Goal: Browse casually: Explore the website without a specific task or goal

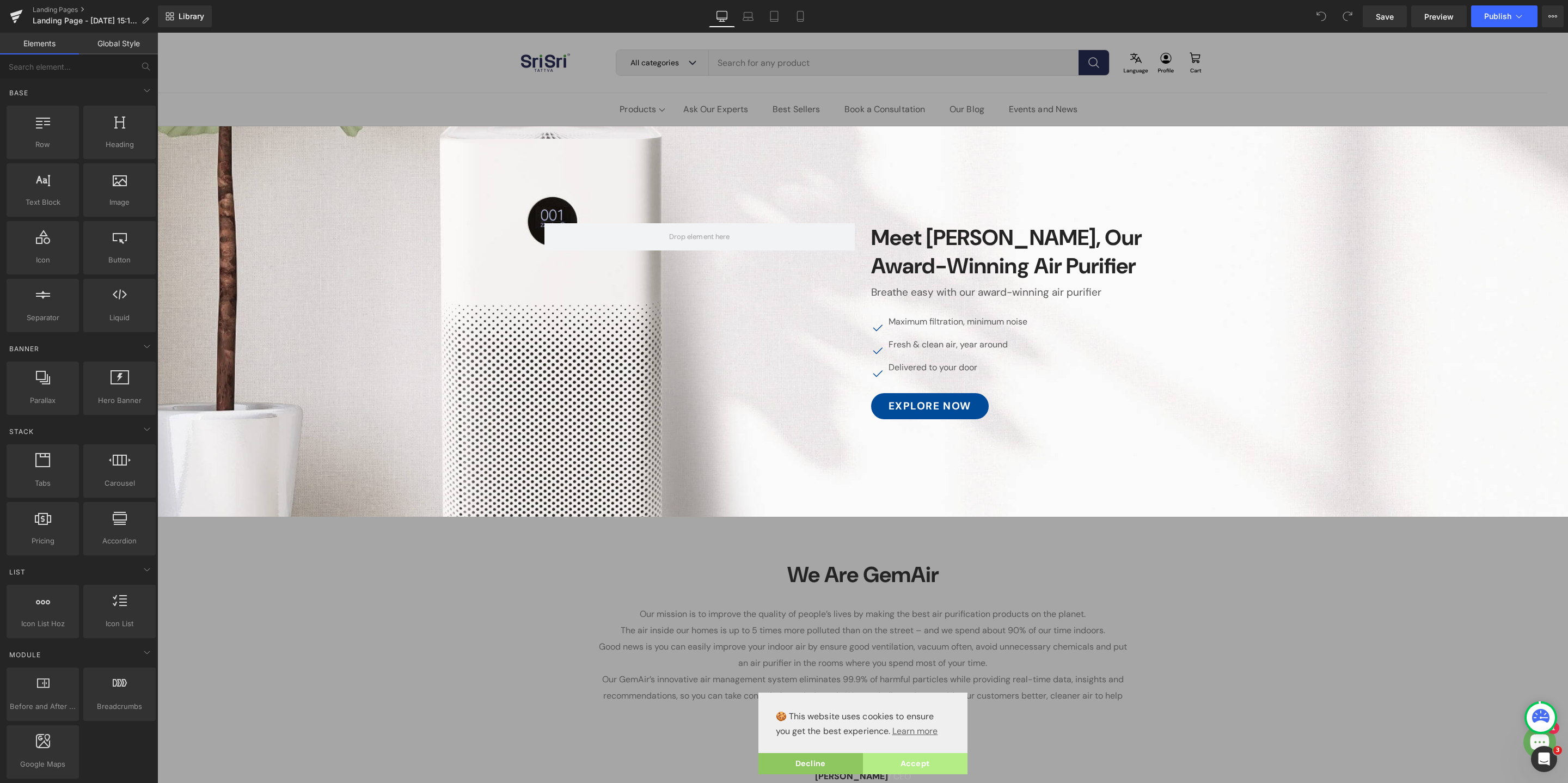
click at [931, 765] on link "Accept" at bounding box center [915, 763] width 104 height 22
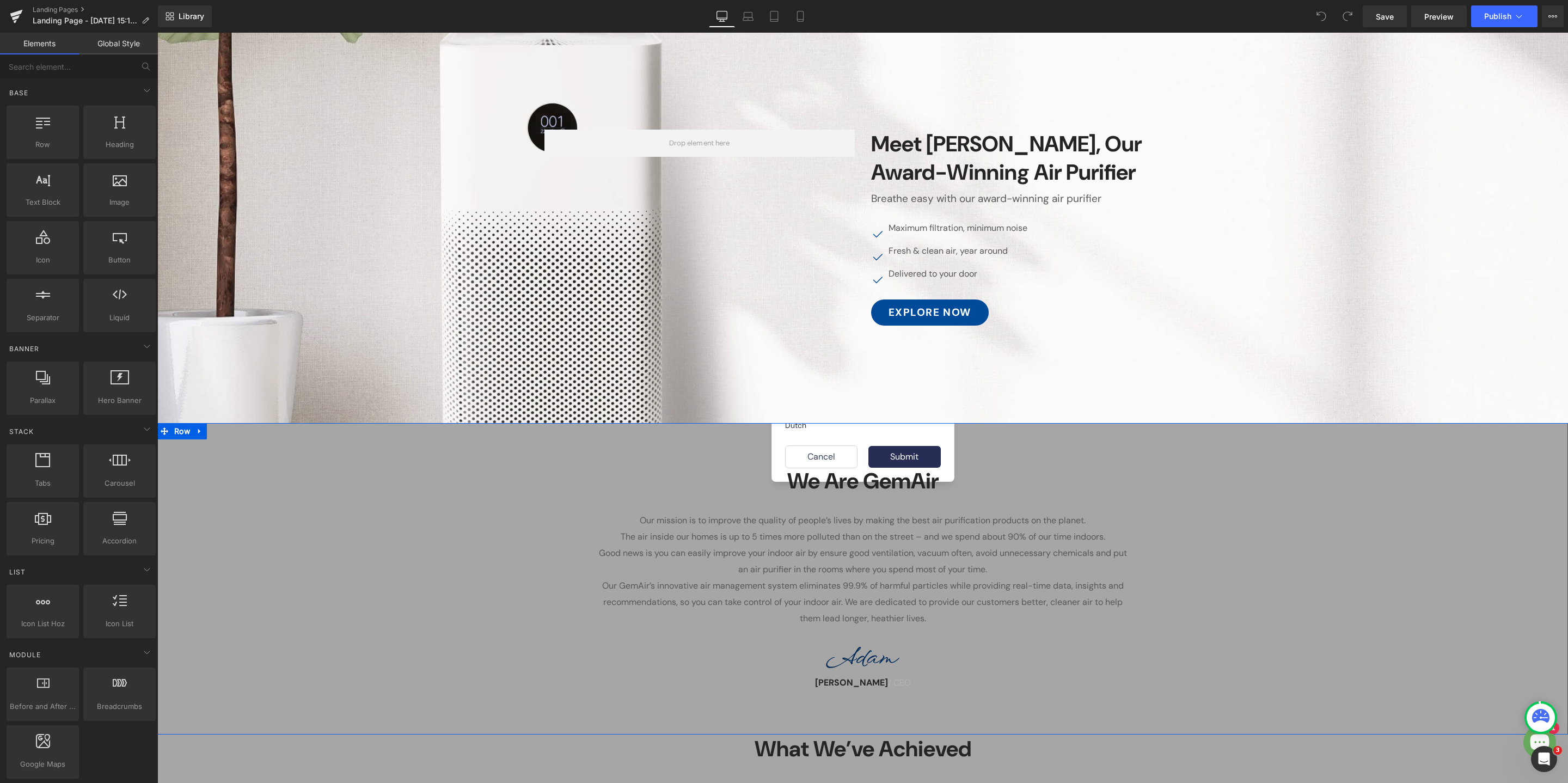
scroll to position [97, 0]
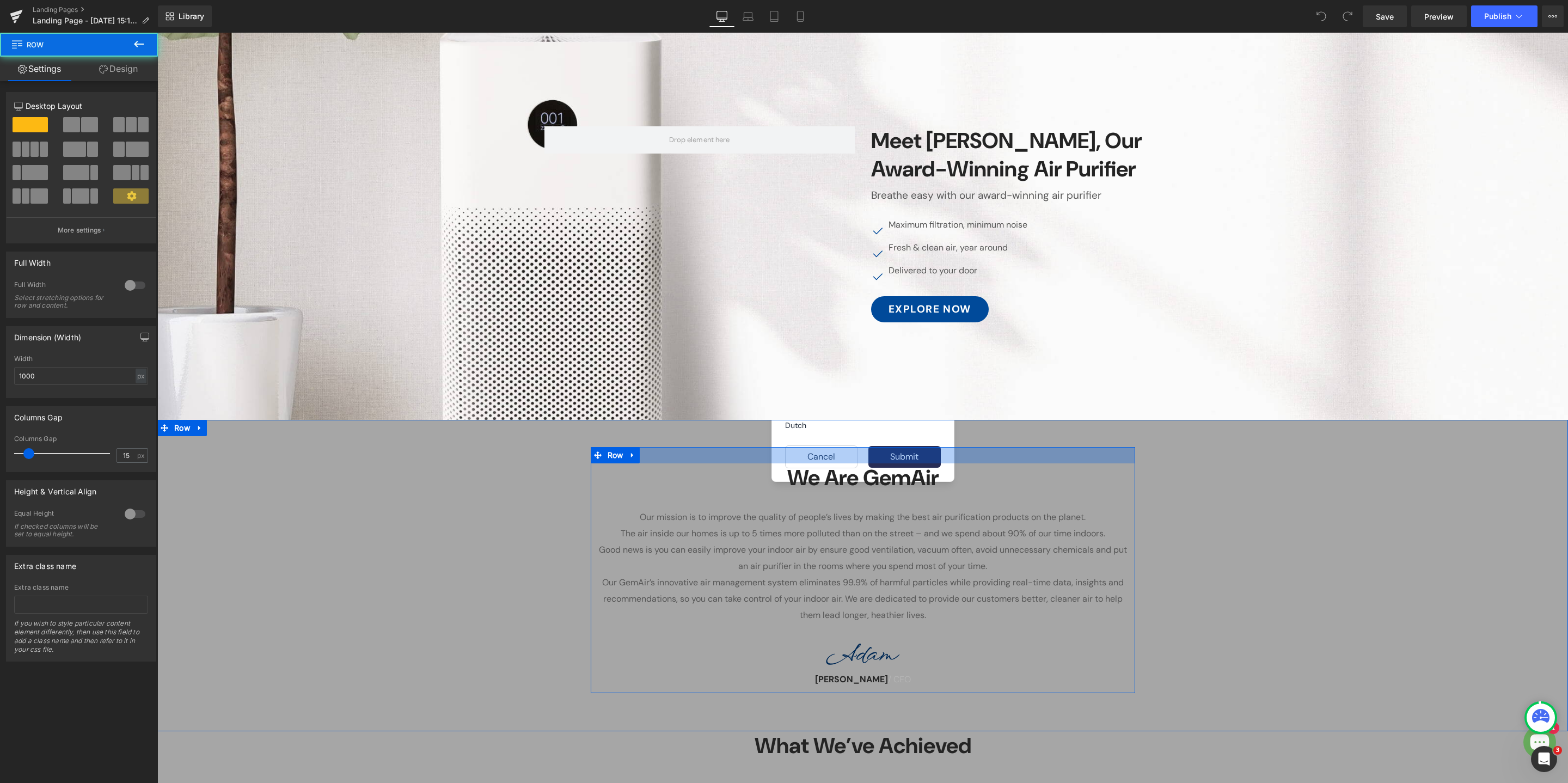
click at [913, 460] on div at bounding box center [862, 455] width 544 height 16
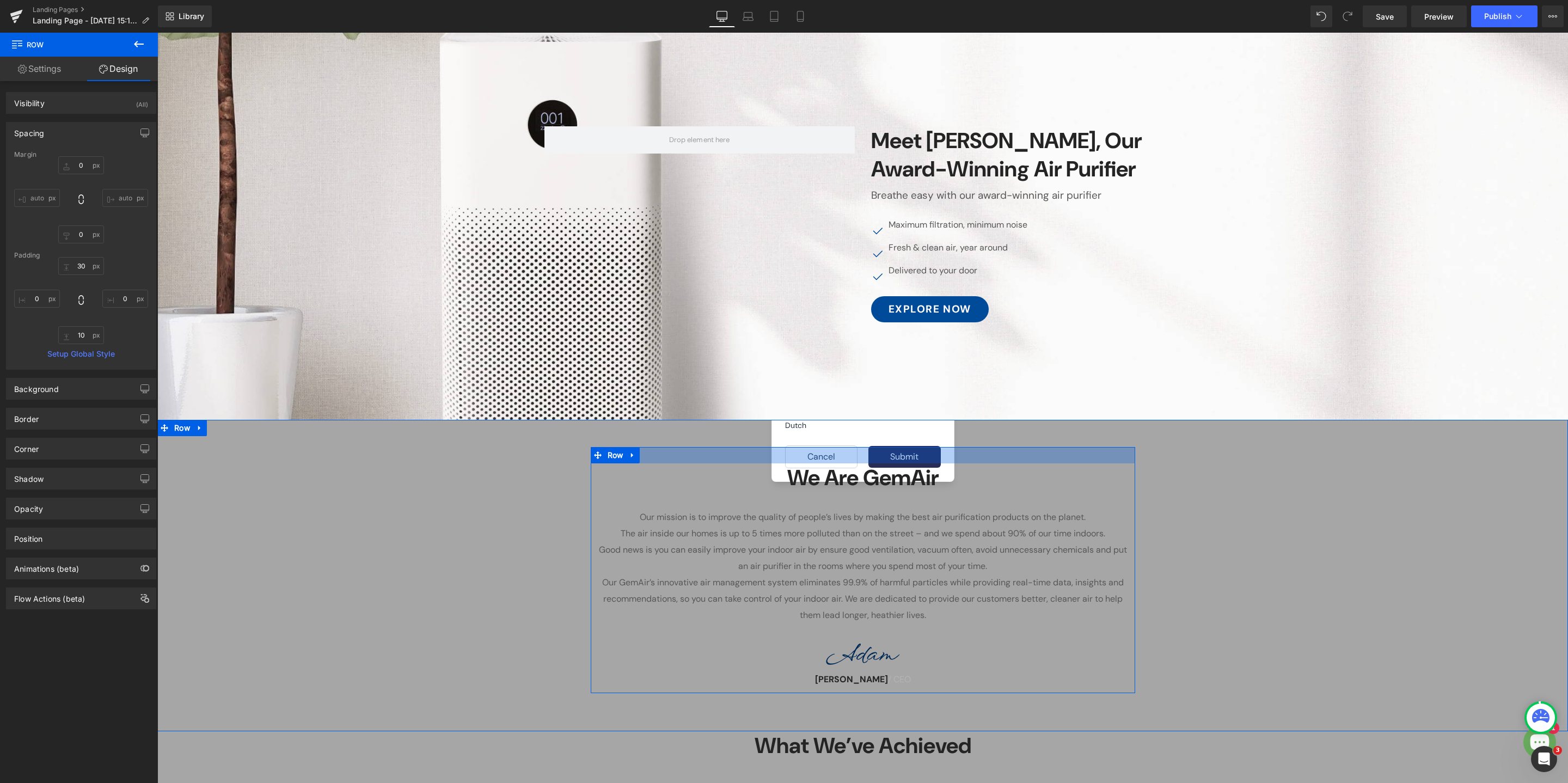
click at [899, 461] on div at bounding box center [862, 455] width 544 height 16
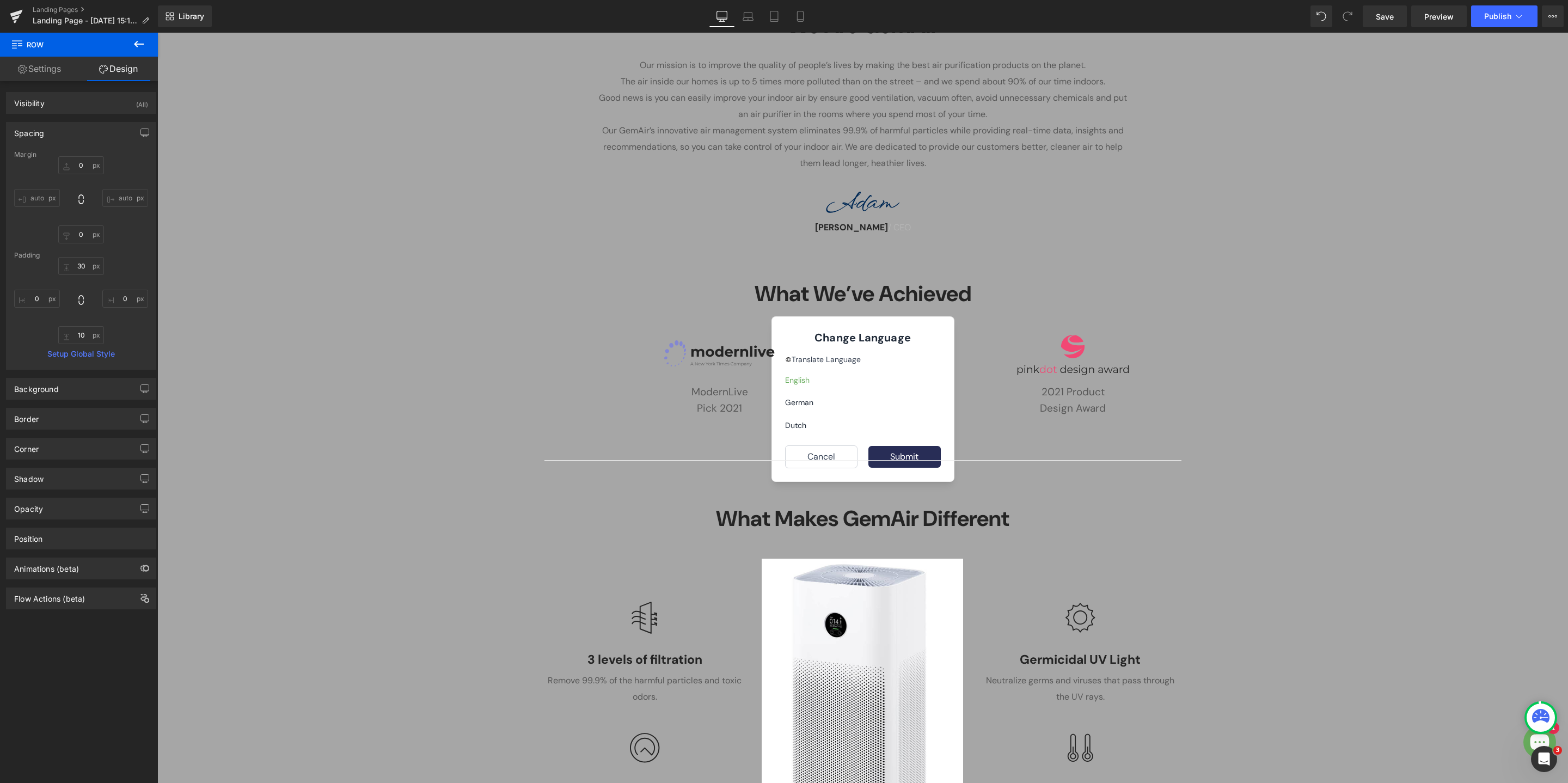
scroll to position [549, 0]
click at [905, 455] on div at bounding box center [862, 454] width 653 height 3
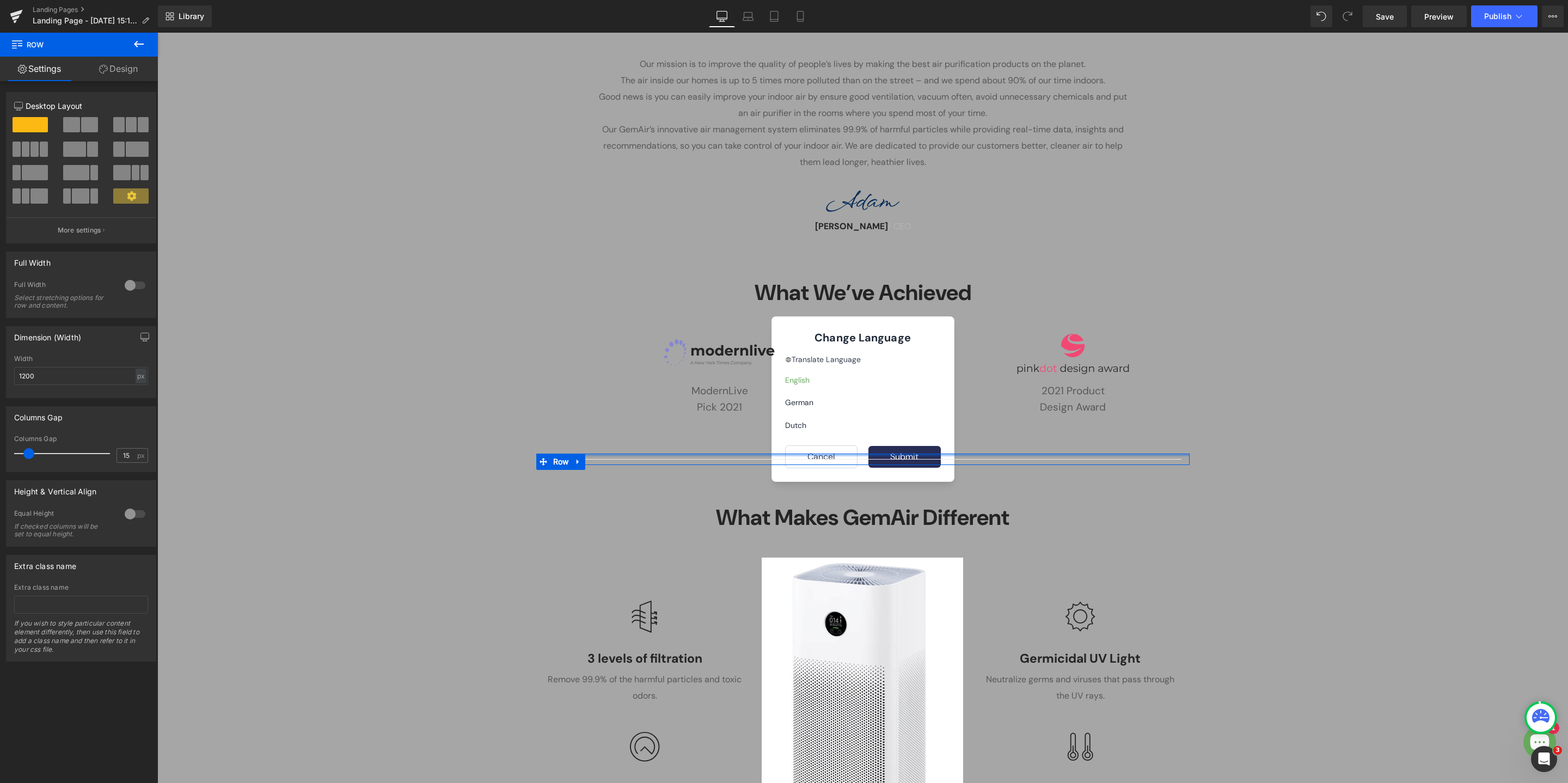
click at [904, 455] on div at bounding box center [862, 454] width 653 height 3
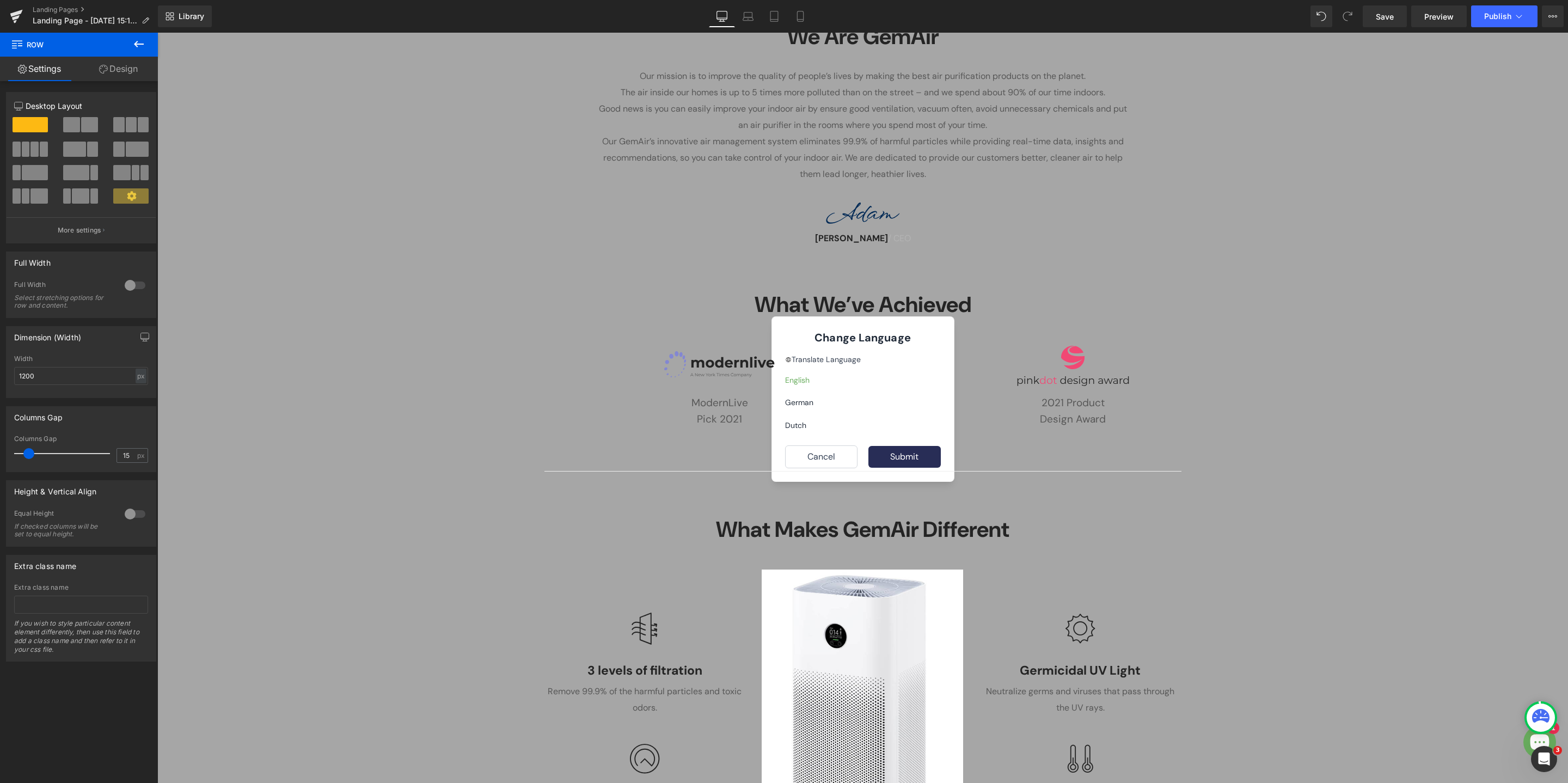
scroll to position [527, 0]
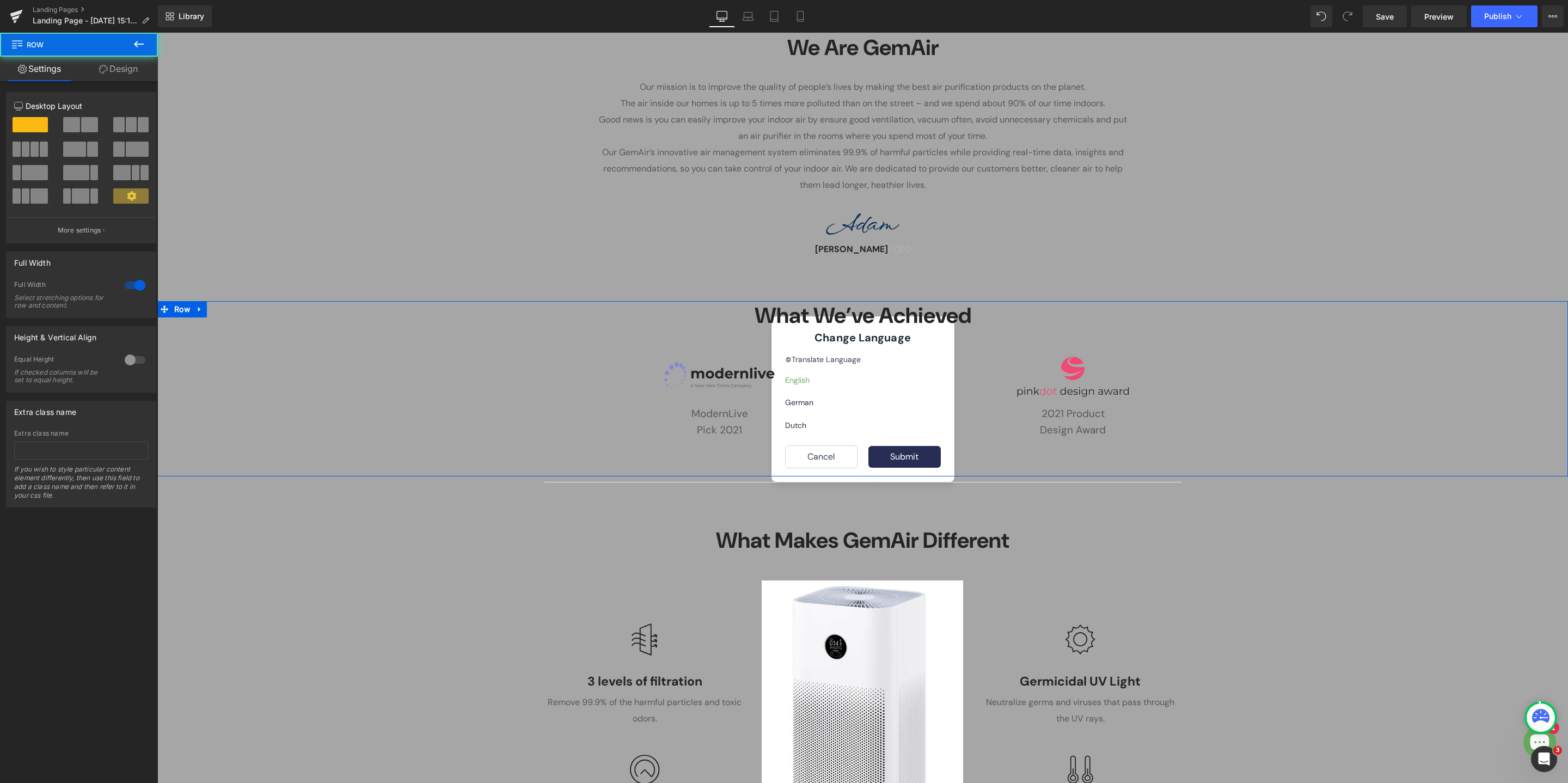
click at [901, 455] on div "What We’ve Achieved Heading Row Image ModernLive Pick 2021 Text Block Row Image…" at bounding box center [862, 388] width 1411 height 175
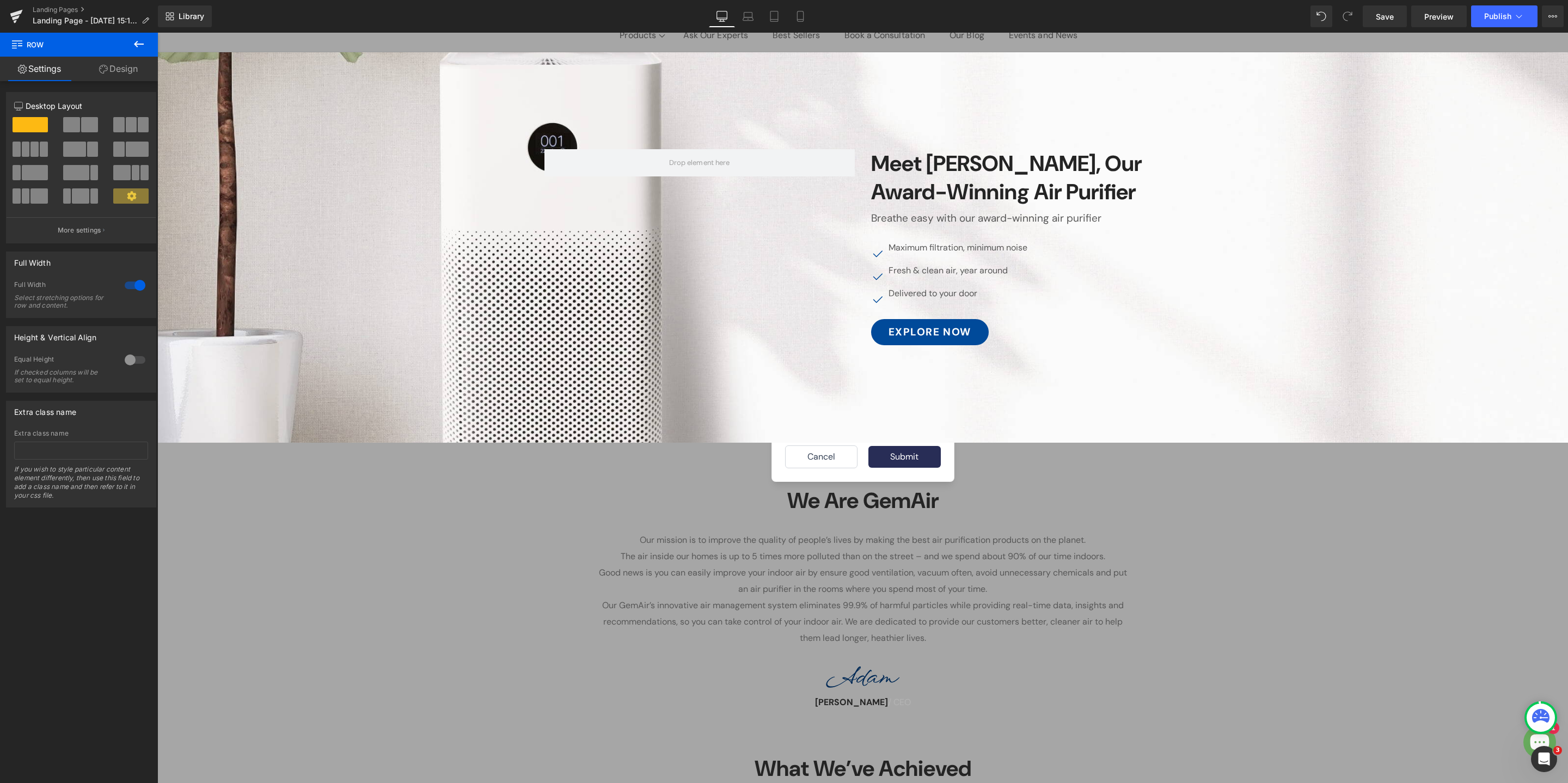
scroll to position [123, 0]
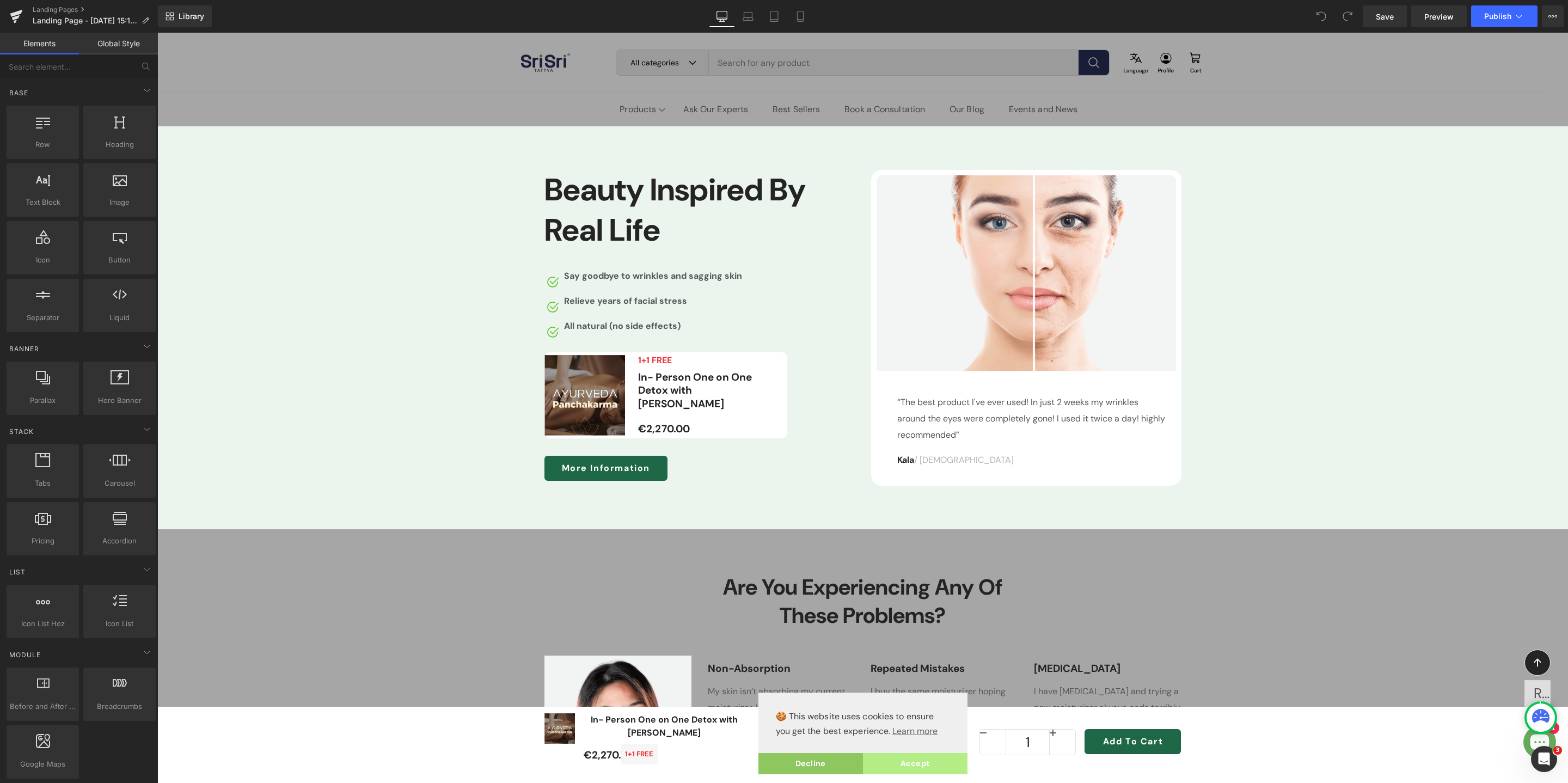
click at [928, 763] on link "Accept" at bounding box center [915, 763] width 104 height 22
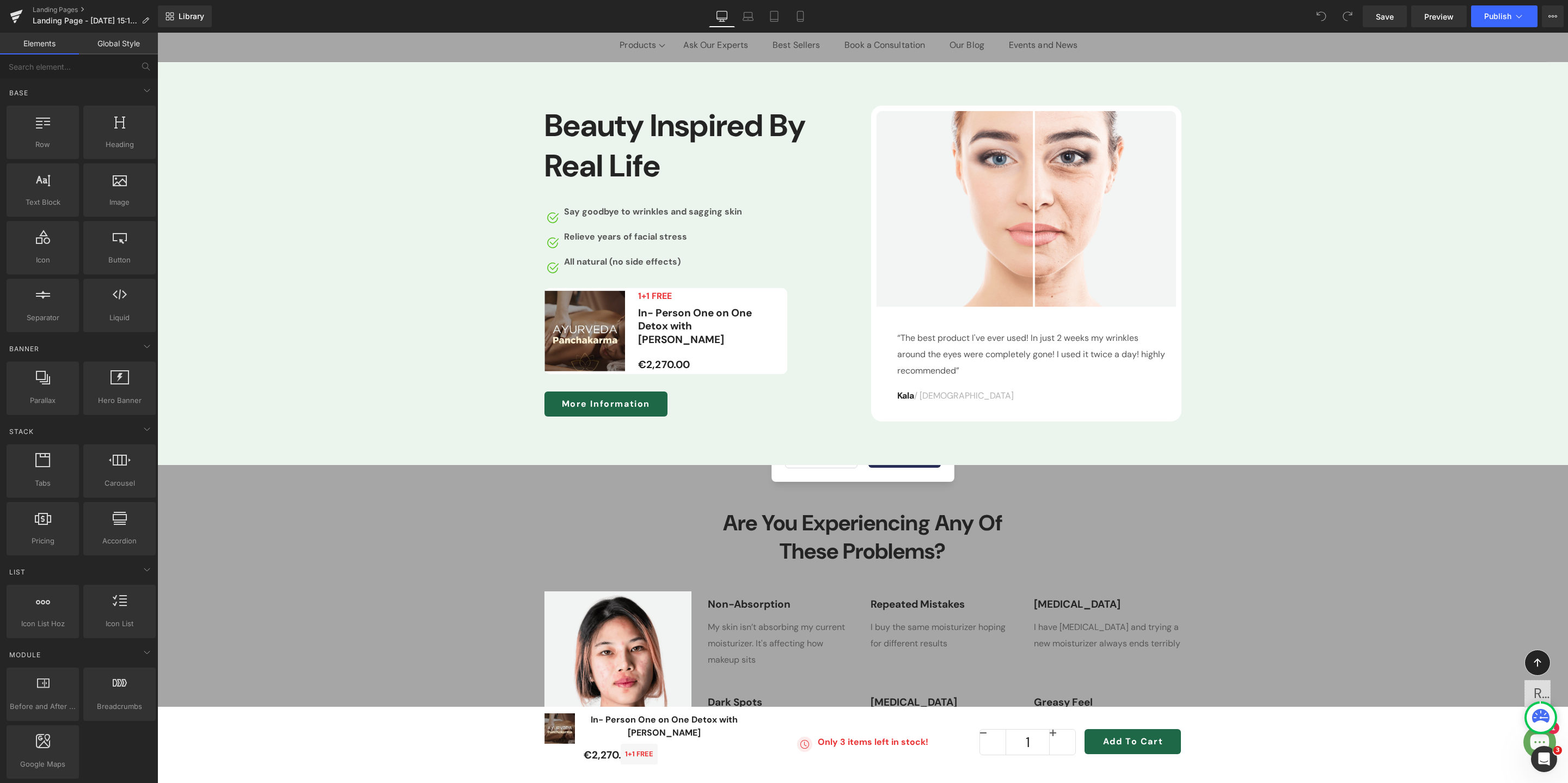
scroll to position [82, 0]
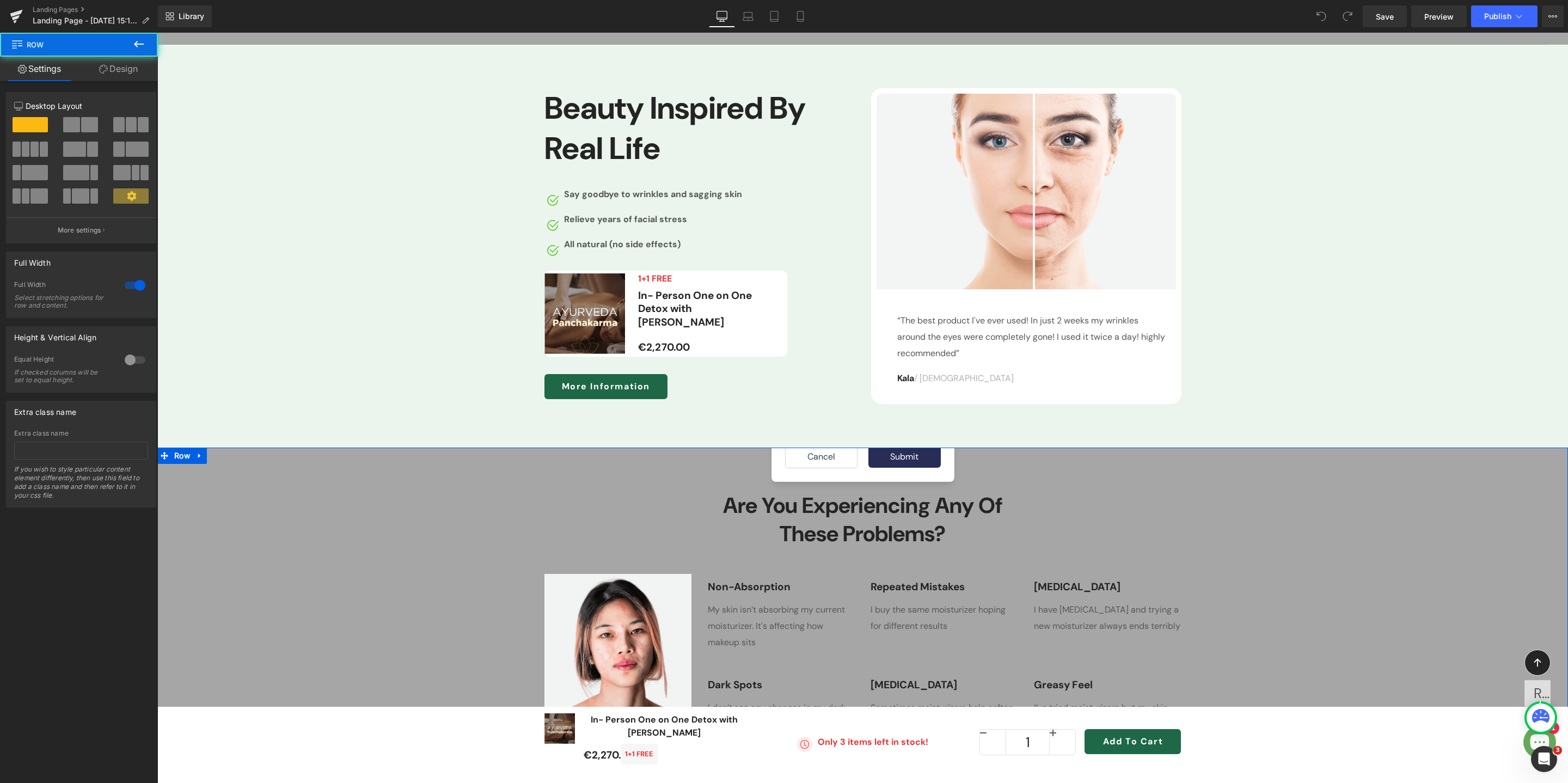
click at [900, 458] on div "Are You Experiencing Any Of These Problems? Heading Row Image Row Non-Absorptio…" at bounding box center [862, 625] width 1411 height 354
click at [900, 458] on div "Are You Experiencing Any Of These Problems? Heading Row Image Row Non-Absorptio…" at bounding box center [862, 625] width 1411 height 354
click at [895, 350] on div "“The best product I've ever used! In just 2 weeks my wrinkles around the eyes w…" at bounding box center [1033, 350] width 288 height 74
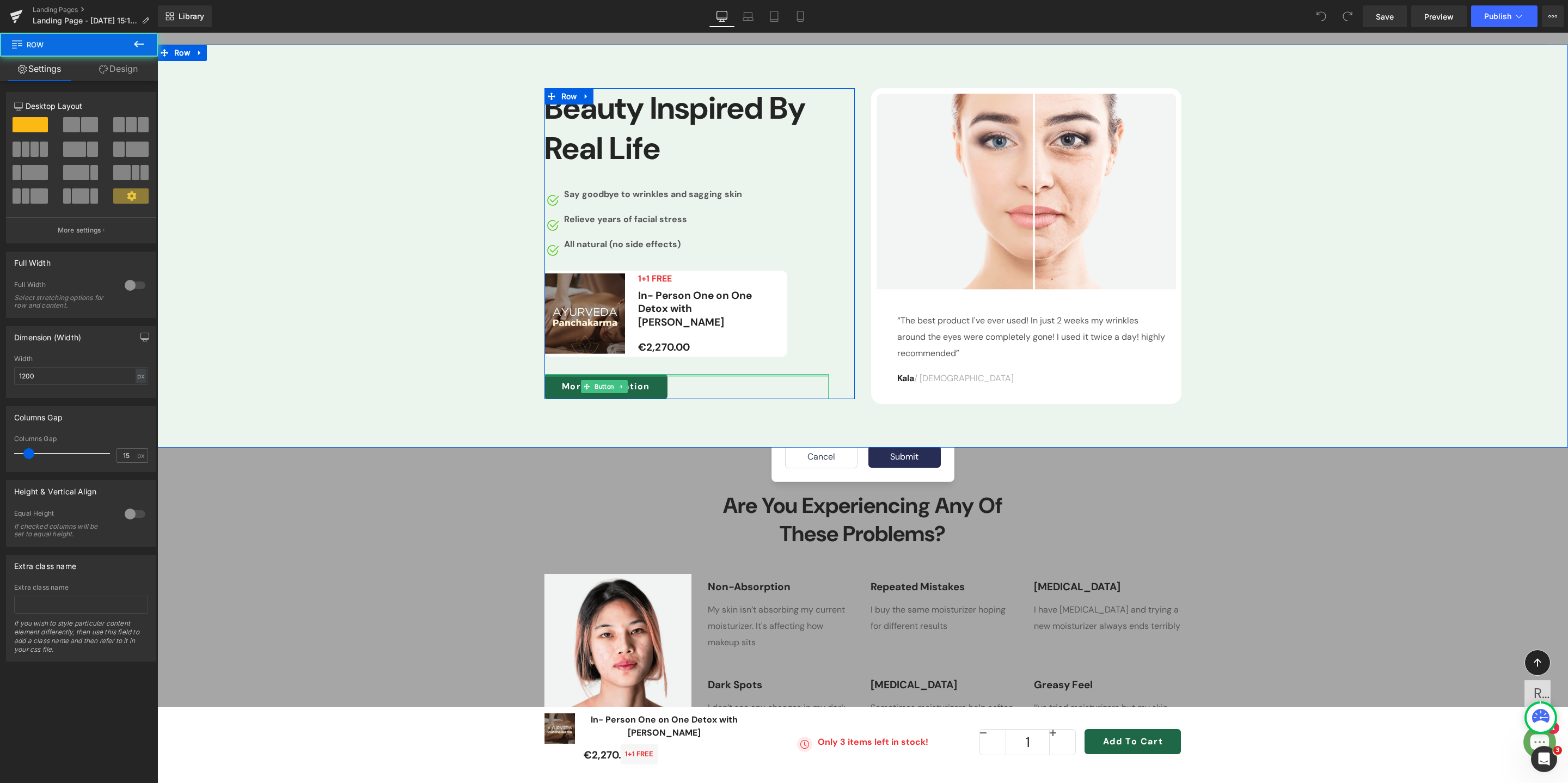
click at [805, 375] on div at bounding box center [686, 375] width 284 height 3
